Goal: Register for event/course

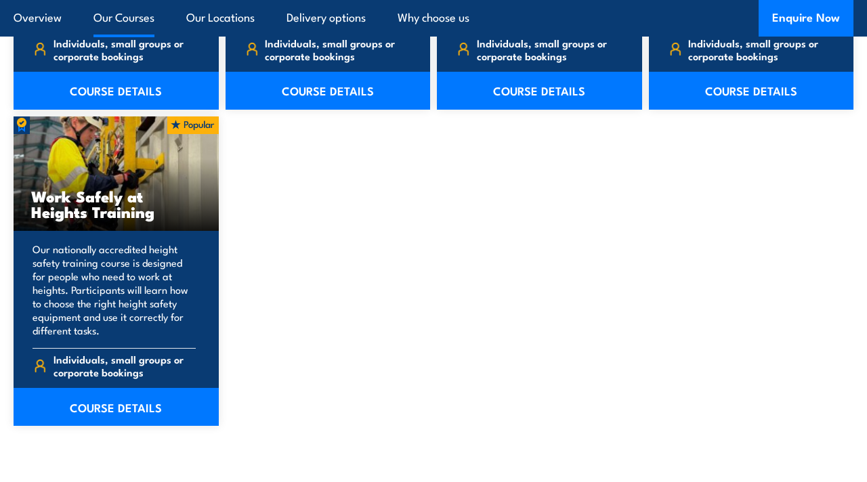
scroll to position [1702, 0]
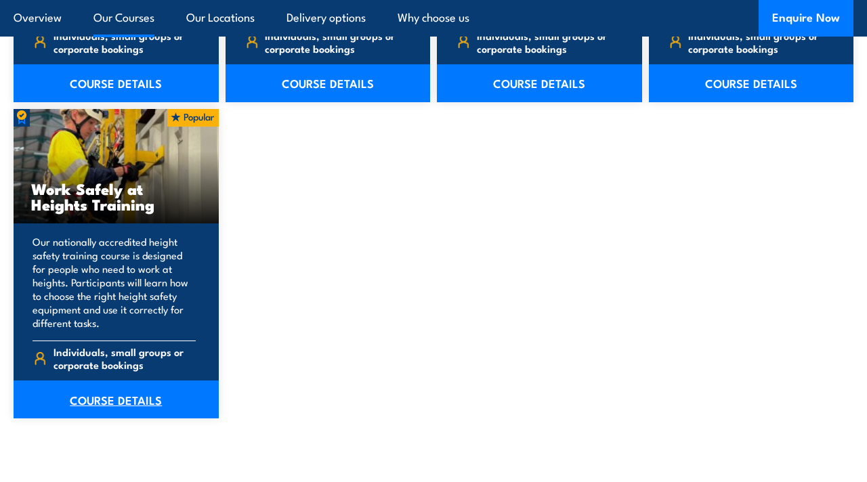
click at [156, 392] on link "COURSE DETAILS" at bounding box center [116, 400] width 205 height 38
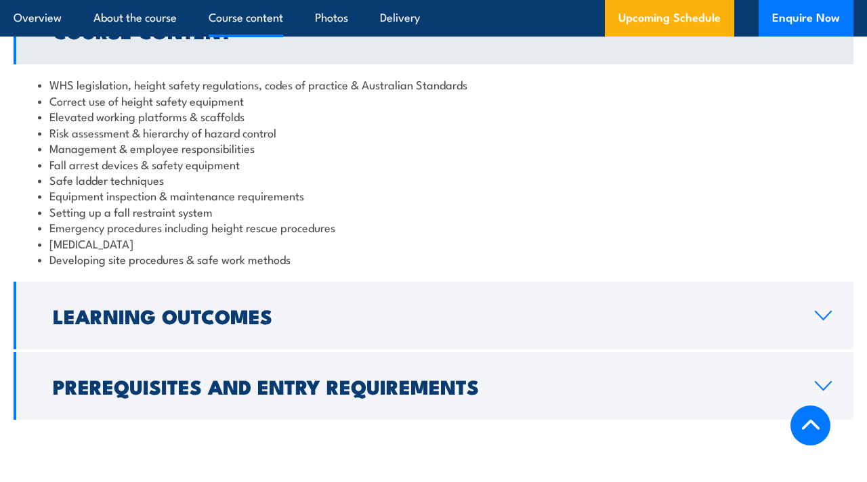
scroll to position [1106, 0]
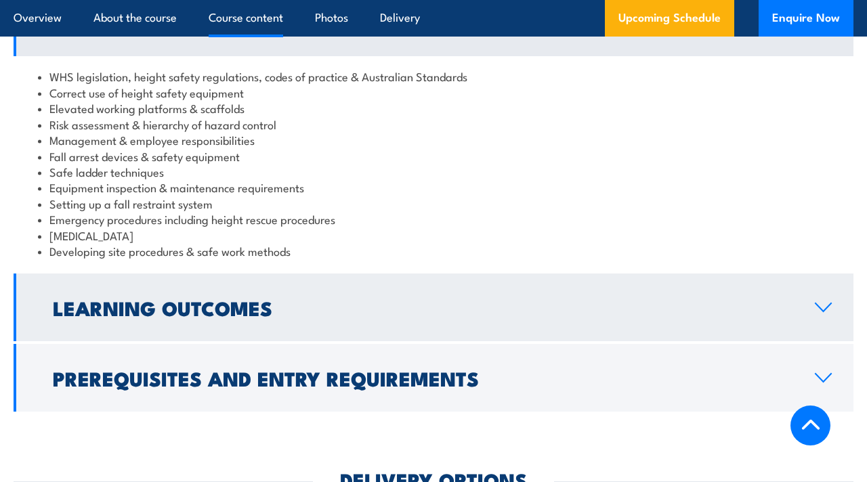
click at [188, 302] on h2 "Learning Outcomes" at bounding box center [423, 308] width 740 height 18
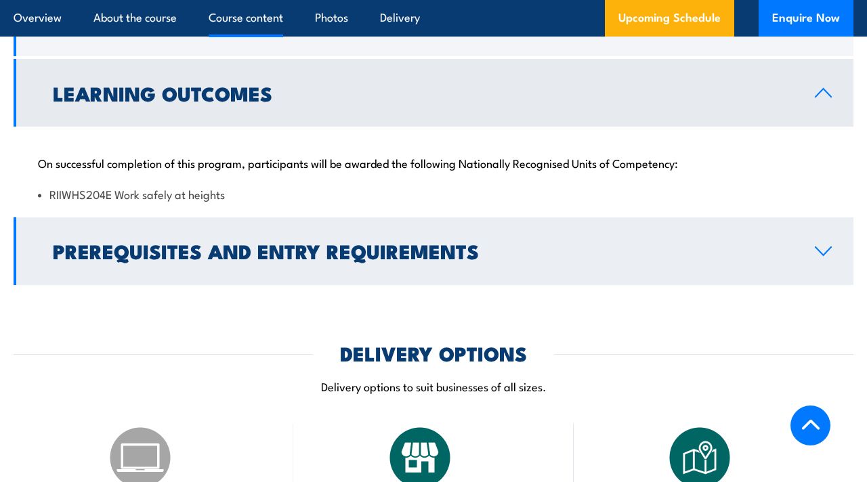
click at [211, 245] on h2 "Prerequisites and Entry Requirements" at bounding box center [423, 251] width 740 height 18
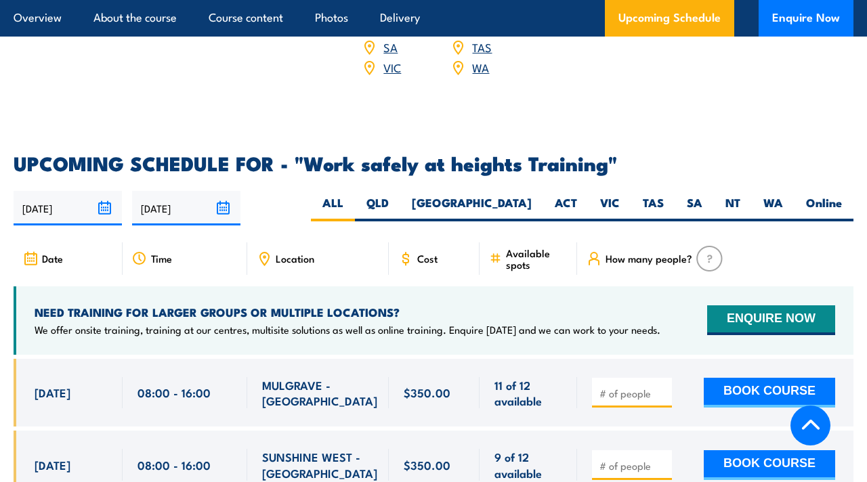
scroll to position [1941, 0]
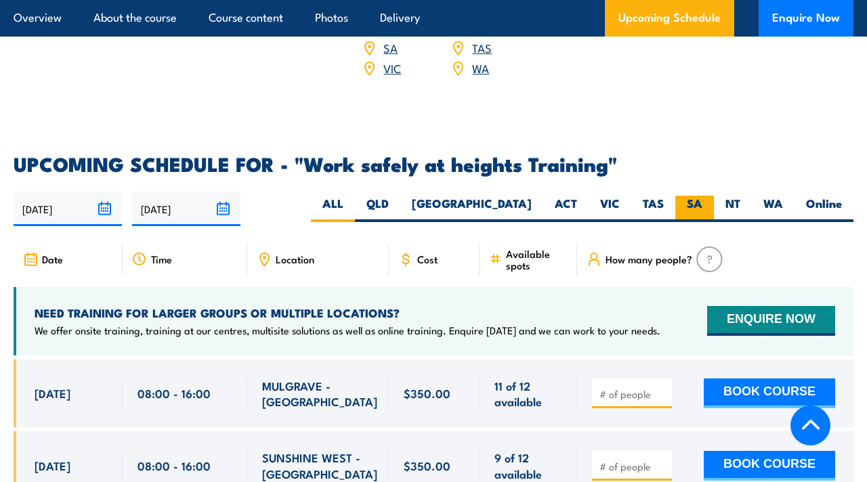
click at [692, 196] on label "SA" at bounding box center [694, 209] width 39 height 26
click at [702, 196] on input "SA" at bounding box center [706, 200] width 9 height 9
radio input "true"
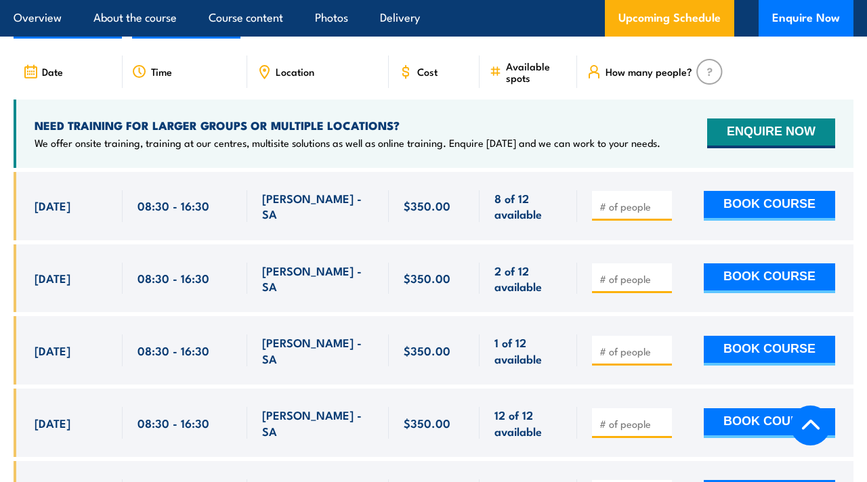
scroll to position [2150, 0]
